Goal: Task Accomplishment & Management: Use online tool/utility

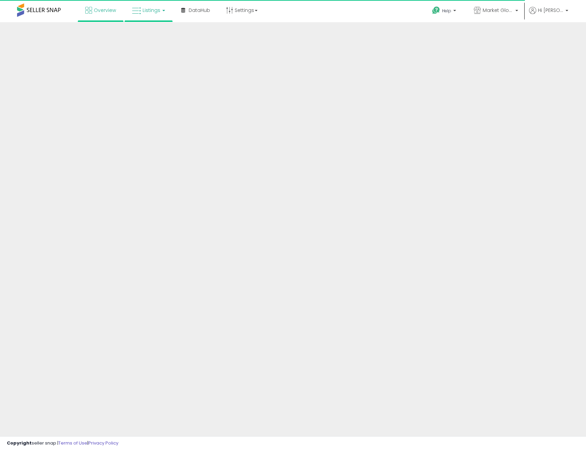
click at [141, 13] on icon at bounding box center [136, 10] width 9 height 9
click at [148, 28] on link at bounding box center [153, 35] width 47 height 14
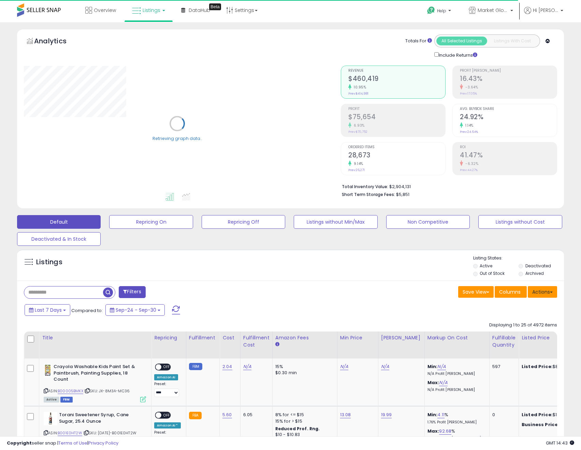
click at [541, 293] on button "Actions" at bounding box center [542, 292] width 29 height 12
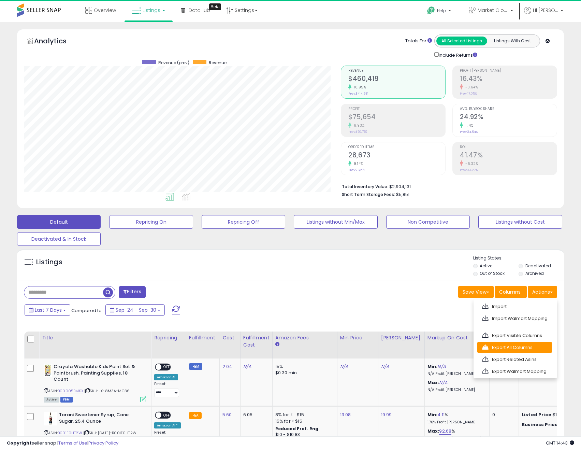
scroll to position [140, 317]
click at [529, 347] on link "Export All Columns" at bounding box center [514, 347] width 75 height 11
